Goal: Information Seeking & Learning: Learn about a topic

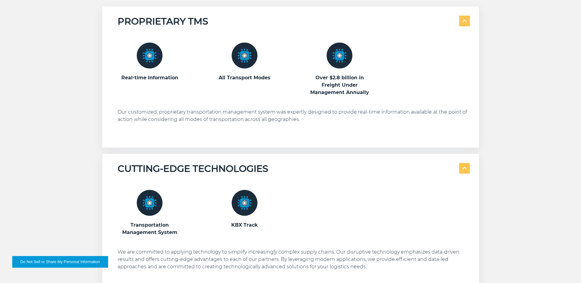
scroll to position [372, 0]
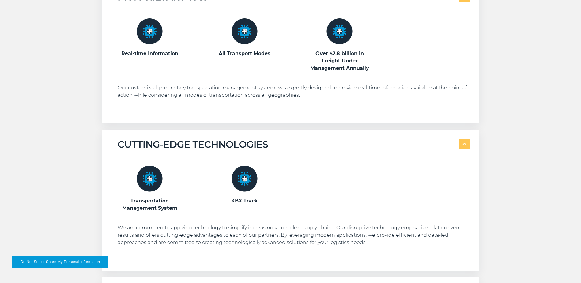
click at [148, 181] on img at bounding box center [150, 179] width 26 height 26
click at [146, 197] on h3 "Transportation Management System" at bounding box center [150, 204] width 64 height 15
click at [249, 179] on img at bounding box center [244, 179] width 26 height 26
click at [247, 197] on h3 "KBX Track" at bounding box center [244, 200] width 64 height 7
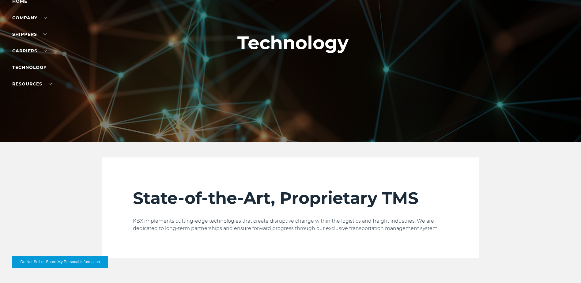
scroll to position [56, 0]
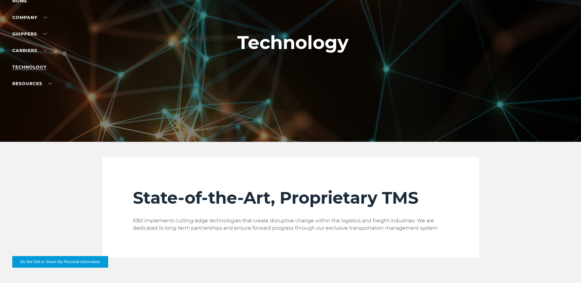
click at [39, 65] on link "Technology" at bounding box center [29, 67] width 34 height 6
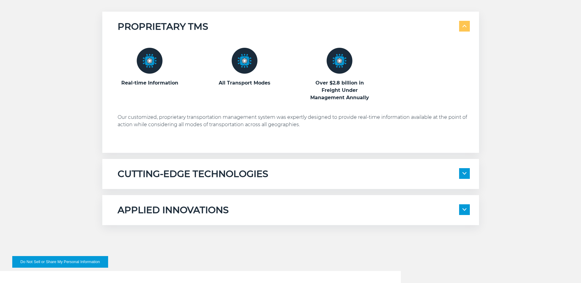
scroll to position [342, 0]
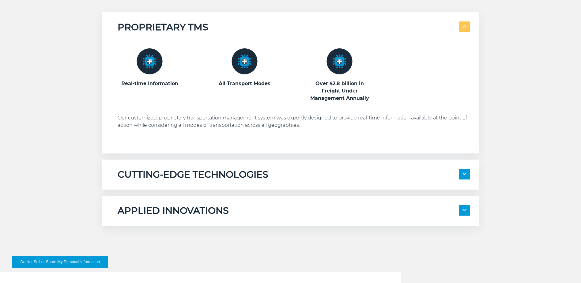
click at [464, 173] on img at bounding box center [464, 174] width 4 height 2
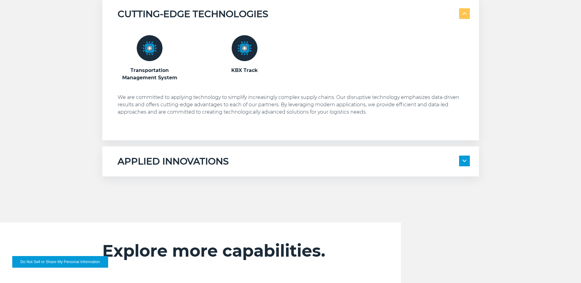
scroll to position [502, 0]
click at [466, 161] on img at bounding box center [464, 160] width 4 height 2
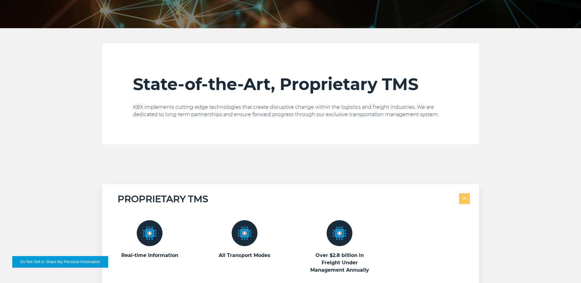
scroll to position [170, 0]
